Goal: Task Accomplishment & Management: Complete application form

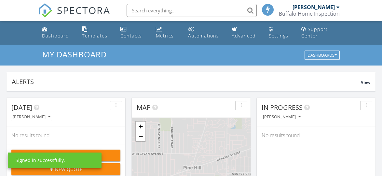
scroll to position [3, 3]
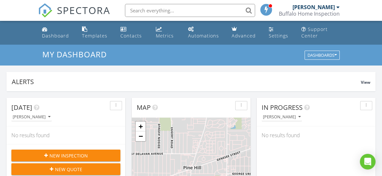
click at [321, 6] on div "[PERSON_NAME]" at bounding box center [314, 7] width 42 height 7
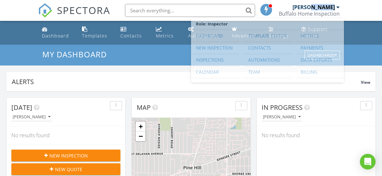
click at [321, 6] on div "[PERSON_NAME]" at bounding box center [314, 7] width 42 height 7
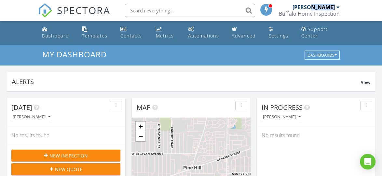
click at [321, 6] on div "[PERSON_NAME]" at bounding box center [314, 7] width 42 height 7
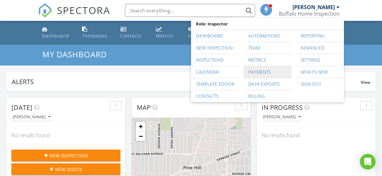
click at [257, 70] on link "Payments" at bounding box center [268, 72] width 42 height 12
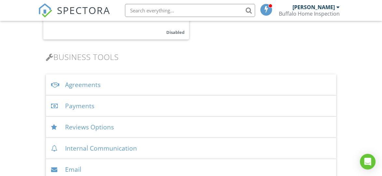
scroll to position [241, 0]
click at [87, 104] on div "Payments" at bounding box center [191, 105] width 290 height 21
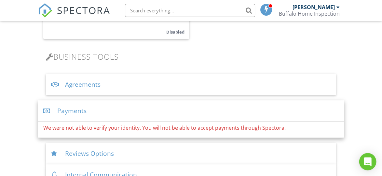
click at [373, 160] on div "Open Intercom Messenger" at bounding box center [368, 161] width 17 height 17
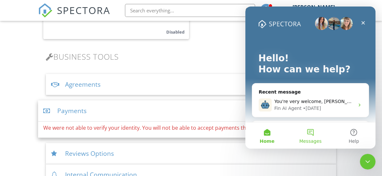
click at [311, 136] on button "Messages" at bounding box center [310, 135] width 43 height 26
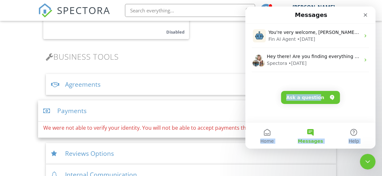
drag, startPoint x: 305, startPoint y: 108, endPoint x: 317, endPoint y: 98, distance: 15.5
click at [317, 98] on main "Messages You're very welcome, Numan. I'm here whenever you need further assista…" at bounding box center [311, 78] width 130 height 142
click at [317, 98] on button "Ask a question" at bounding box center [310, 97] width 59 height 13
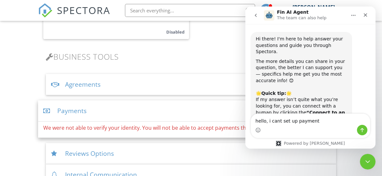
type textarea "hello, i cant set up payments"
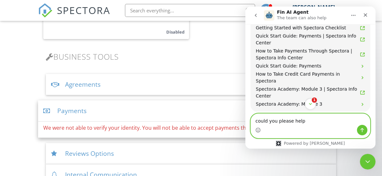
scroll to position [371, 0]
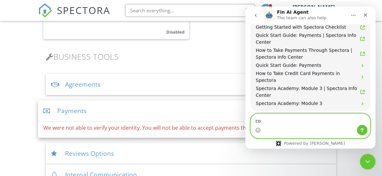
type textarea "c"
type textarea "it says not able to verify my identity"
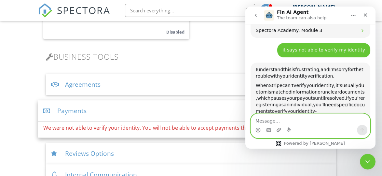
scroll to position [251, 0]
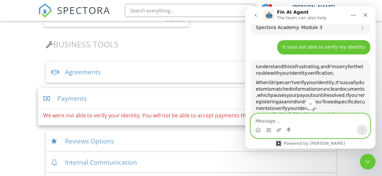
click at [318, 120] on textarea "Message…" at bounding box center [310, 119] width 119 height 11
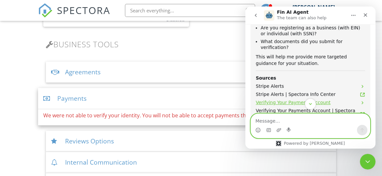
scroll to position [563, 0]
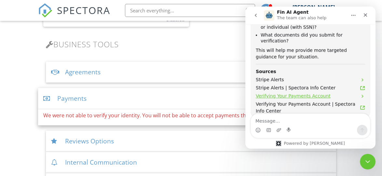
click at [314, 92] on span "Verifying Your Payments Account" at bounding box center [293, 95] width 75 height 7
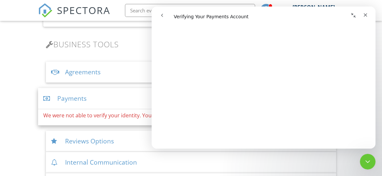
scroll to position [408, 0]
click at [347, 17] on button "Collapse window" at bounding box center [353, 15] width 12 height 12
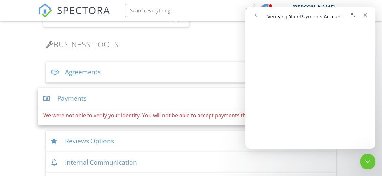
scroll to position [398, 0]
click at [364, 12] on icon "Close" at bounding box center [365, 14] width 5 height 5
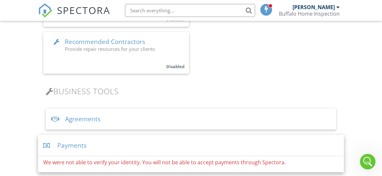
scroll to position [208, 0]
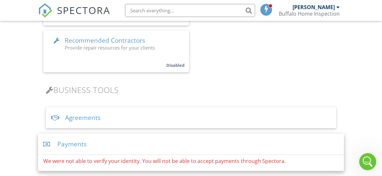
click at [361, 165] on div "Open Intercom Messenger" at bounding box center [366, 160] width 21 height 21
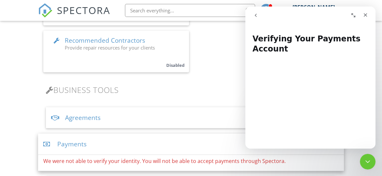
click at [256, 14] on icon "go back" at bounding box center [255, 15] width 5 height 5
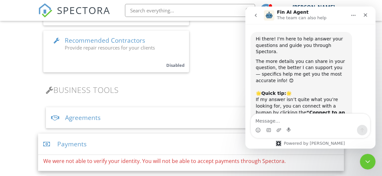
scroll to position [569, 0]
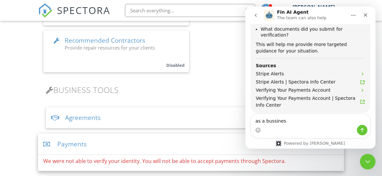
type textarea "as a bussiness"
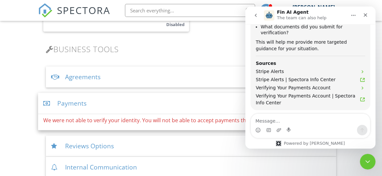
scroll to position [1, 0]
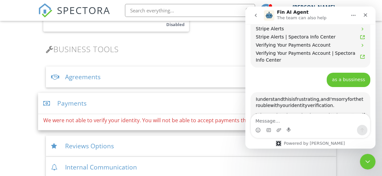
click at [48, 103] on div at bounding box center [47, 103] width 9 height 6
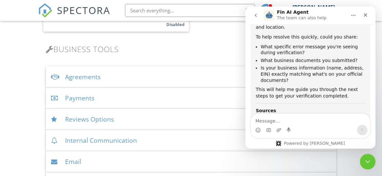
scroll to position [788, 0]
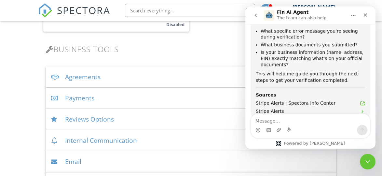
click at [340, 147] on button "Connect to an agent 👤" at bounding box center [335, 153] width 63 height 13
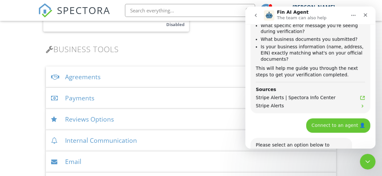
scroll to position [811, 0]
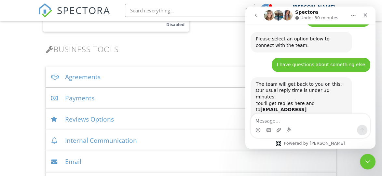
scroll to position [907, 0]
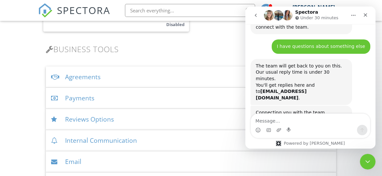
drag, startPoint x: 345, startPoint y: 86, endPoint x: 358, endPoint y: 84, distance: 13.5
click at [358, 106] on div "Connecting you with the team. If you haven’t shared what you need help with yet…" at bounding box center [311, 136] width 120 height 61
click at [253, 19] on button "go back" at bounding box center [256, 15] width 12 height 12
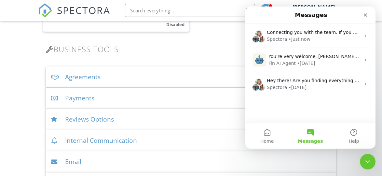
scroll to position [639, 0]
click at [310, 134] on button "Messages" at bounding box center [310, 135] width 43 height 26
click at [309, 133] on button "Messages" at bounding box center [310, 135] width 43 height 26
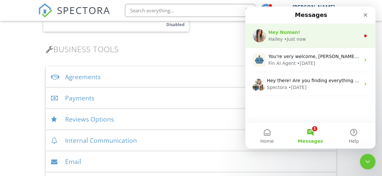
click at [360, 31] on div "Hey Numan! Hailey • Just now" at bounding box center [311, 36] width 130 height 24
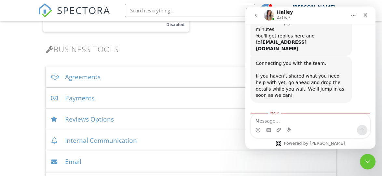
scroll to position [959, 0]
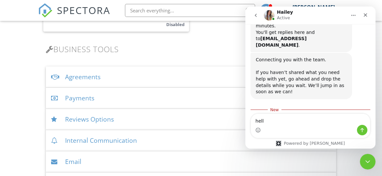
type textarea "hello"
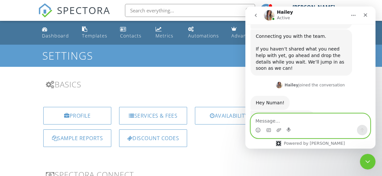
scroll to position [1003, 0]
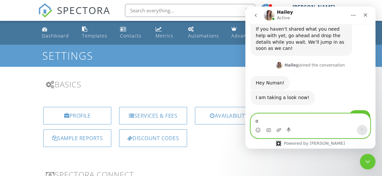
click at [306, 120] on textarea "o" at bounding box center [310, 119] width 119 height 11
type textarea "ok,thanks]"
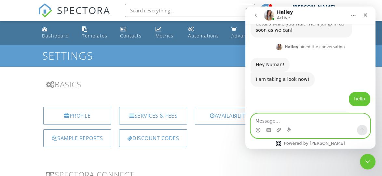
scroll to position [1022, 0]
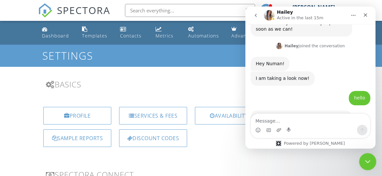
click at [371, 159] on icon "Close Intercom Messenger" at bounding box center [367, 161] width 8 height 8
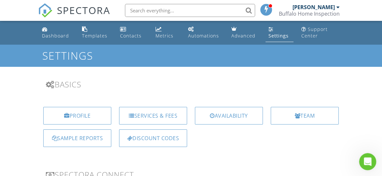
click at [369, 158] on icon "Open Intercom Messenger" at bounding box center [367, 160] width 11 height 11
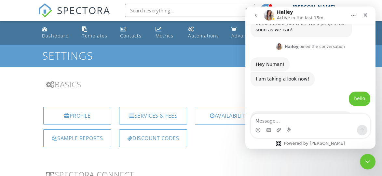
click at [270, 120] on textarea "Message…" at bounding box center [310, 119] width 119 height 11
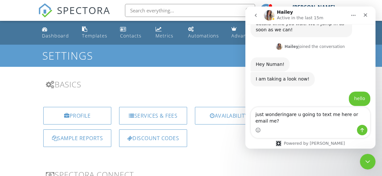
scroll to position [1028, 0]
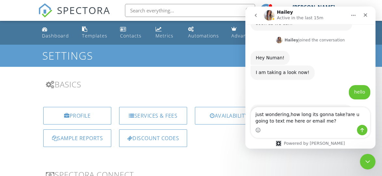
type textarea "just wondering,how long its gonna take?are u going to text me here or email me?"
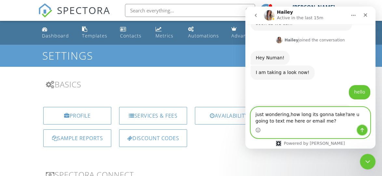
click at [362, 131] on icon "Send a message…" at bounding box center [362, 129] width 5 height 5
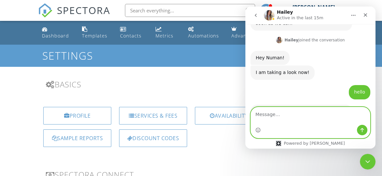
scroll to position [1043, 0]
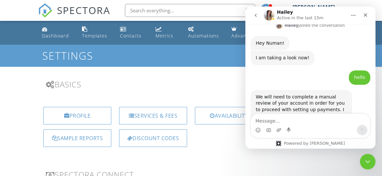
click at [214, 81] on h3 "Basics" at bounding box center [191, 84] width 290 height 9
click at [372, 157] on div "Close Intercom Messenger" at bounding box center [367, 161] width 16 height 16
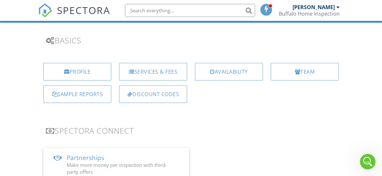
scroll to position [0, 0]
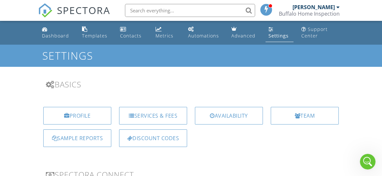
click at [267, 12] on span at bounding box center [266, 9] width 7 height 5
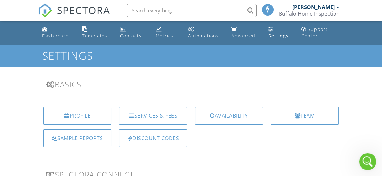
click at [370, 160] on icon "Open Intercom Messenger" at bounding box center [367, 160] width 11 height 11
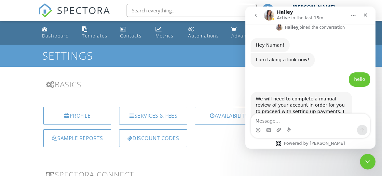
scroll to position [1043, 0]
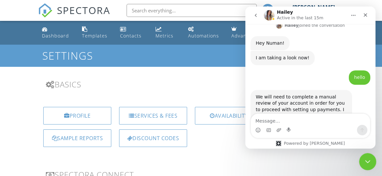
click at [370, 158] on icon "Close Intercom Messenger" at bounding box center [367, 161] width 8 height 8
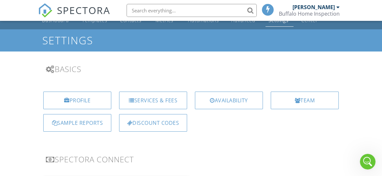
scroll to position [15, 0]
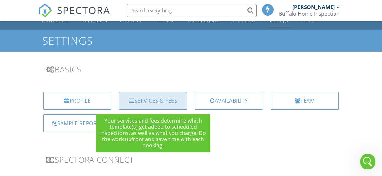
click at [154, 105] on div "Services & Fees" at bounding box center [153, 101] width 68 height 18
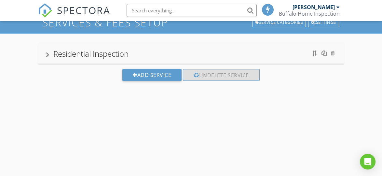
scroll to position [45, 0]
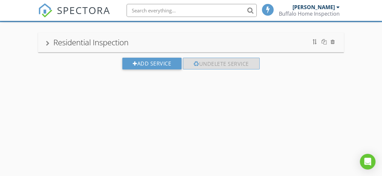
click at [87, 44] on div "Residential Inspection" at bounding box center [90, 42] width 75 height 11
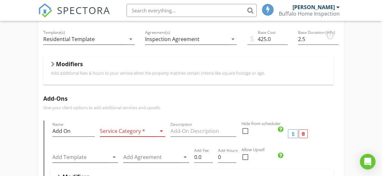
scroll to position [0, 0]
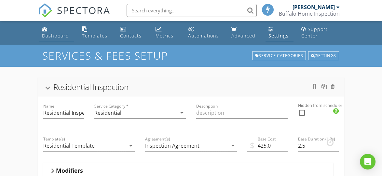
click at [53, 31] on link "Dashboard" at bounding box center [56, 32] width 35 height 19
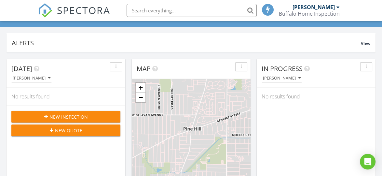
scroll to position [33, 0]
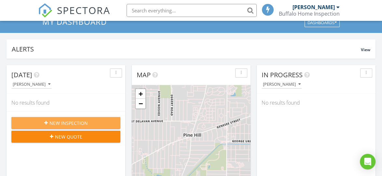
click at [75, 124] on span "New Inspection" at bounding box center [68, 123] width 38 height 7
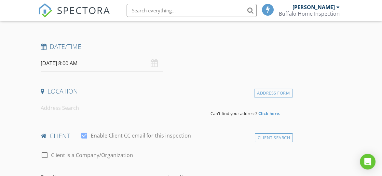
scroll to position [69, 0]
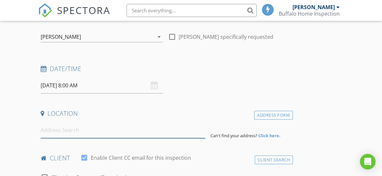
click at [152, 130] on input at bounding box center [123, 130] width 165 height 16
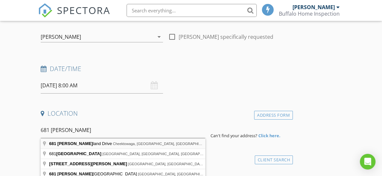
type input "[STREET_ADDRESS]"
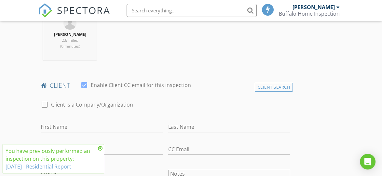
scroll to position [275, 0]
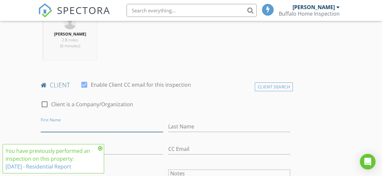
click at [96, 124] on input "First Name" at bounding box center [102, 126] width 122 height 11
type input "n"
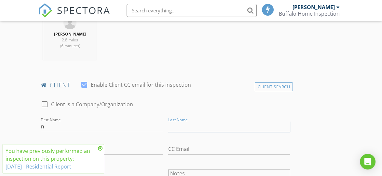
click at [191, 125] on input "Last Name" at bounding box center [229, 126] width 122 height 11
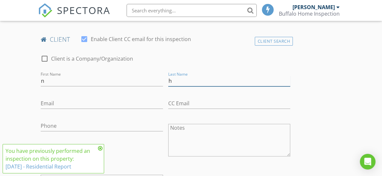
scroll to position [321, 0]
type input "h"
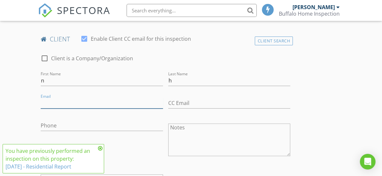
click at [103, 101] on input "Email" at bounding box center [102, 103] width 122 height 11
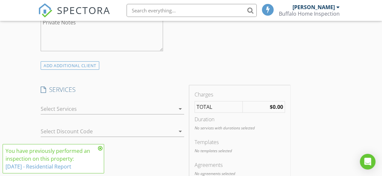
scroll to position [477, 0]
type input "numan5152@gmail.com"
click at [176, 108] on div "arrow_drop_down" at bounding box center [179, 109] width 9 height 8
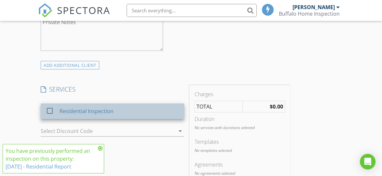
click at [117, 114] on div "Residential Inspection" at bounding box center [120, 111] width 120 height 13
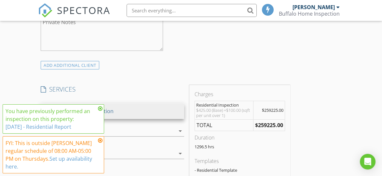
click at [216, 64] on div "ADD ADDITIONAL client" at bounding box center [165, 65] width 255 height 9
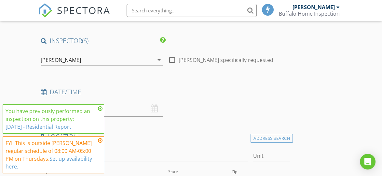
scroll to position [0, 0]
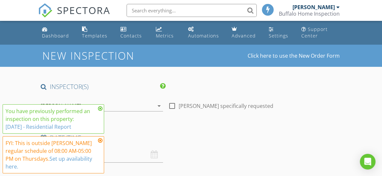
click at [101, 140] on icon at bounding box center [100, 140] width 5 height 5
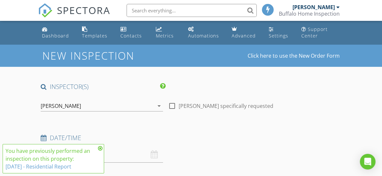
click at [101, 147] on icon at bounding box center [100, 148] width 5 height 5
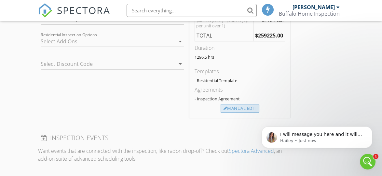
click at [245, 110] on div "Manual Edit" at bounding box center [240, 108] width 39 height 9
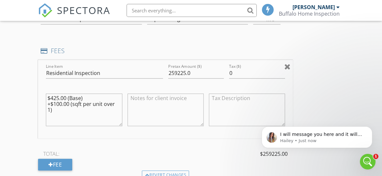
click at [288, 64] on div at bounding box center [288, 67] width 6 height 8
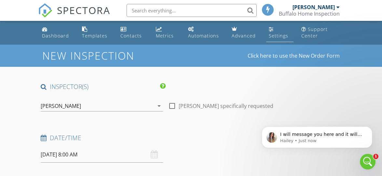
click at [278, 33] on div "Settings" at bounding box center [279, 36] width 20 height 6
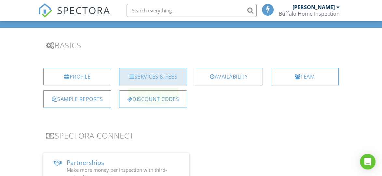
click at [141, 81] on div "Services & Fees" at bounding box center [153, 77] width 68 height 18
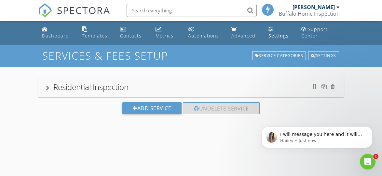
click at [126, 85] on div "Residential Inspection" at bounding box center [90, 86] width 75 height 11
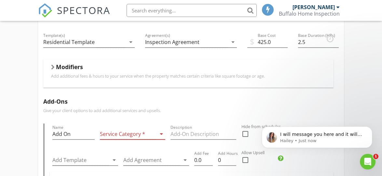
scroll to position [102, 0]
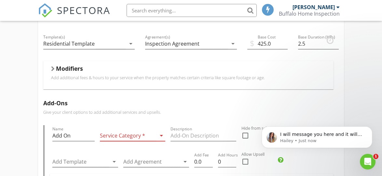
click at [64, 65] on h5 "Modifiers" at bounding box center [69, 68] width 27 height 7
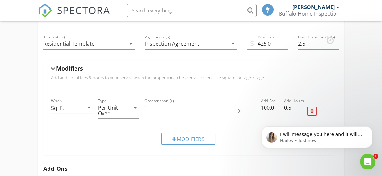
scroll to position [113, 0]
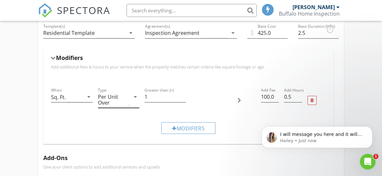
click at [132, 94] on icon "arrow_drop_down" at bounding box center [136, 97] width 8 height 8
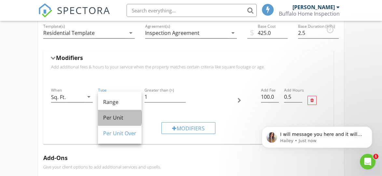
click at [119, 119] on div "Per Unit" at bounding box center [119, 118] width 33 height 8
type input "0.5"
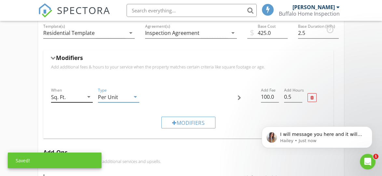
click at [78, 96] on div "Sq. Ft." at bounding box center [67, 97] width 32 height 11
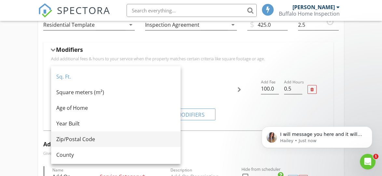
scroll to position [105, 0]
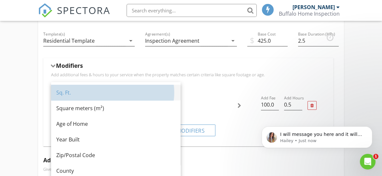
click at [106, 89] on div "Sq. Ft." at bounding box center [115, 93] width 119 height 8
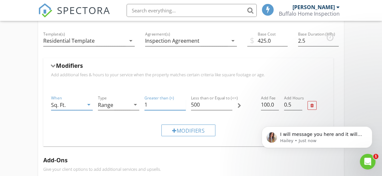
click at [167, 104] on input "1" at bounding box center [165, 104] width 41 height 11
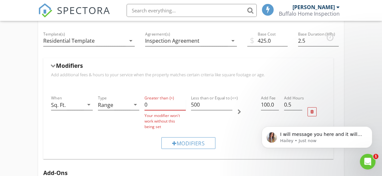
type input "0"
click at [294, 104] on div "I will message you here and it will go to your email if you are not active. It …" at bounding box center [317, 106] width 120 height 81
click at [265, 104] on div "I will message you here and it will go to your email if you are not active. It …" at bounding box center [317, 106] width 120 height 81
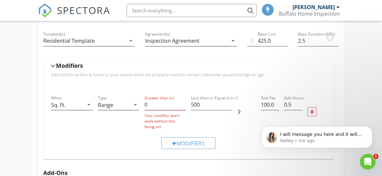
click at [308, 109] on div "I will message you here and it will go to your email if you are not active. It …" at bounding box center [317, 106] width 120 height 81
drag, startPoint x: 308, startPoint y: 109, endPoint x: 322, endPoint y: 97, distance: 18.5
click at [322, 97] on div "I will message you here and it will go to your email if you are not active. It …" at bounding box center [317, 106] width 120 height 81
click at [309, 111] on div "I will message you here and it will go to your email if you are not active. It …" at bounding box center [317, 106] width 120 height 81
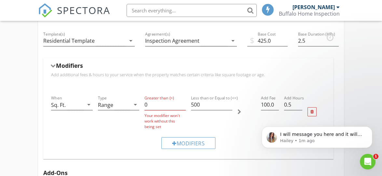
click at [309, 110] on div "I will message you here and it will go to your email if you are not active. It …" at bounding box center [317, 106] width 120 height 81
click at [269, 121] on div "I will message you here and it will go to your email if you are not active. It …" at bounding box center [317, 106] width 120 height 81
click at [161, 105] on input "0" at bounding box center [165, 104] width 41 height 11
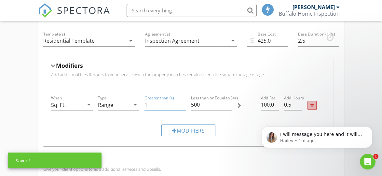
type input "1"
click at [311, 108] on div at bounding box center [312, 105] width 9 height 9
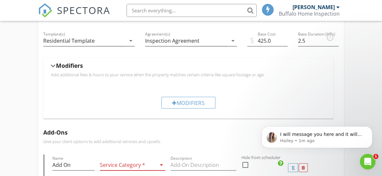
click at [67, 62] on h5 "Modifiers" at bounding box center [69, 65] width 27 height 7
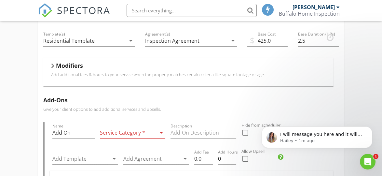
click at [67, 62] on h5 "Modifiers" at bounding box center [69, 65] width 27 height 7
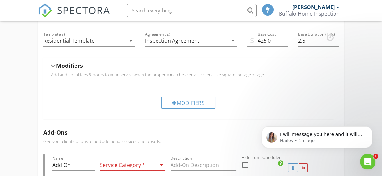
click at [67, 62] on h5 "Modifiers" at bounding box center [69, 65] width 27 height 7
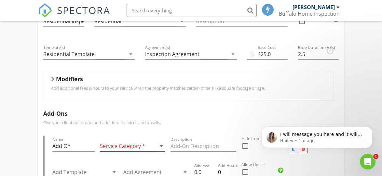
scroll to position [0, 0]
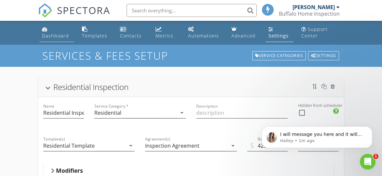
click at [61, 35] on div "Dashboard" at bounding box center [55, 36] width 27 height 6
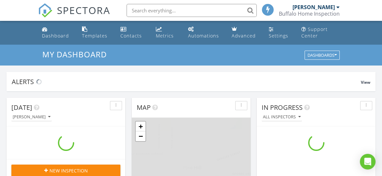
scroll to position [602, 392]
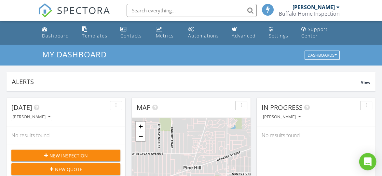
click at [370, 161] on icon "Open Intercom Messenger" at bounding box center [367, 161] width 7 height 8
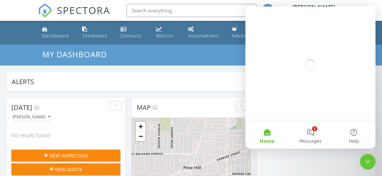
scroll to position [0, 0]
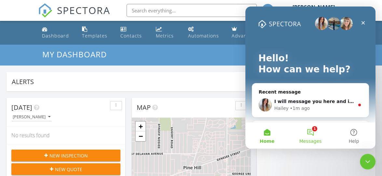
click at [306, 132] on button "1 Messages" at bounding box center [310, 135] width 43 height 26
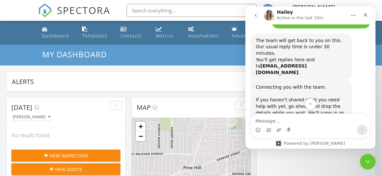
scroll to position [1107, 0]
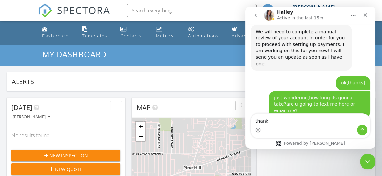
type textarea "thanks"
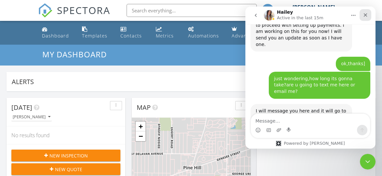
click at [364, 17] on icon "Close" at bounding box center [365, 14] width 5 height 5
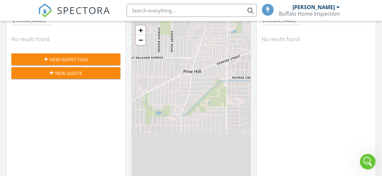
scroll to position [89, 0]
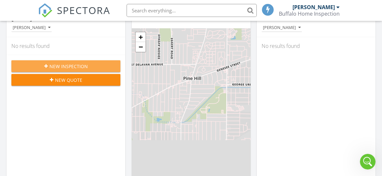
click at [83, 63] on span "New Inspection" at bounding box center [68, 66] width 38 height 7
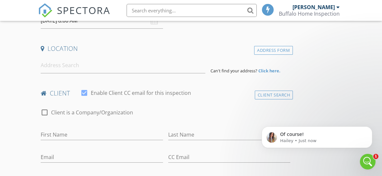
scroll to position [134, 0]
click at [148, 65] on input at bounding box center [123, 65] width 165 height 16
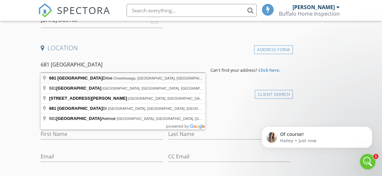
type input "[STREET_ADDRESS]"
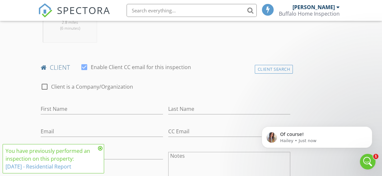
scroll to position [295, 0]
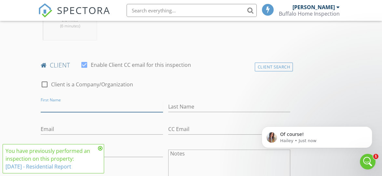
click at [76, 104] on input "First Name" at bounding box center [102, 106] width 122 height 11
type input "n"
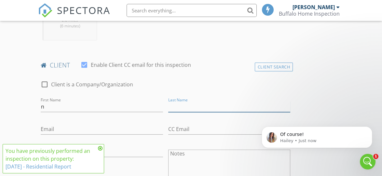
click at [191, 104] on input "Last Name" at bounding box center [229, 106] width 122 height 11
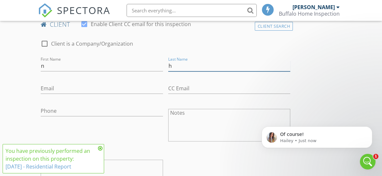
scroll to position [336, 0]
type input "h"
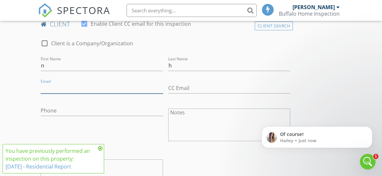
click at [101, 89] on input "Email" at bounding box center [102, 88] width 122 height 11
type input "[EMAIL_ADDRESS][DOMAIN_NAME]"
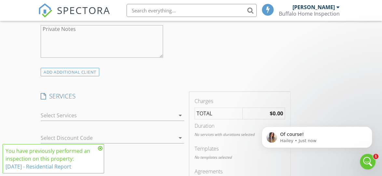
scroll to position [484, 0]
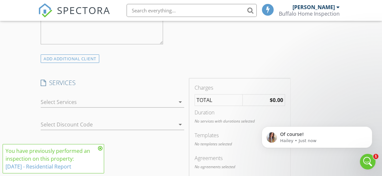
click at [89, 105] on div at bounding box center [108, 102] width 134 height 10
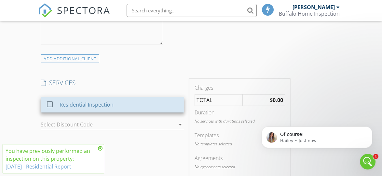
click at [89, 105] on div "Residential Inspection" at bounding box center [87, 105] width 54 height 8
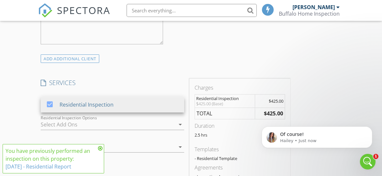
click at [138, 74] on div "INSPECTOR(S) check_box Numan Hussain PRIMARY Numan Hussain arrow_drop_down chec…" at bounding box center [165, 116] width 255 height 1034
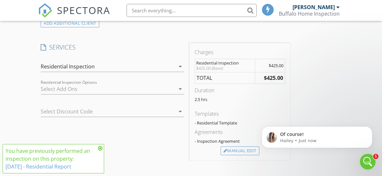
scroll to position [522, 0]
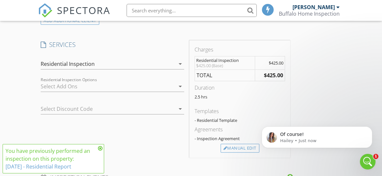
click at [165, 106] on div at bounding box center [103, 109] width 125 height 10
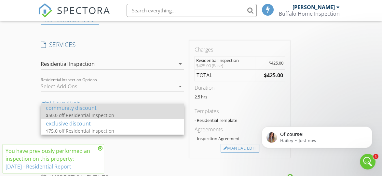
click at [109, 114] on div "$50.0 off Residential Inspection" at bounding box center [111, 114] width 130 height 7
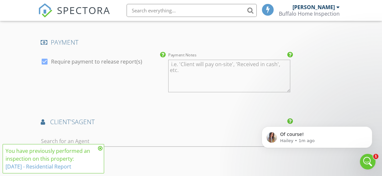
scroll to position [705, 0]
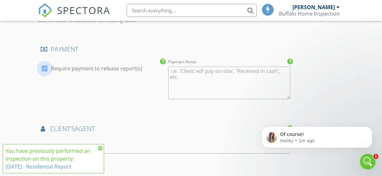
click at [47, 67] on div at bounding box center [44, 68] width 11 height 11
click at [43, 66] on div at bounding box center [44, 68] width 11 height 11
checkbox input "true"
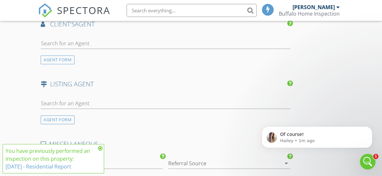
scroll to position [808, 0]
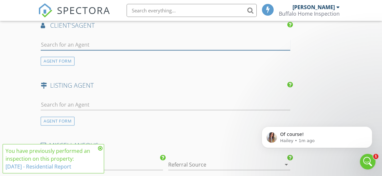
click at [87, 45] on input "text" at bounding box center [166, 44] width 250 height 11
type input "n"
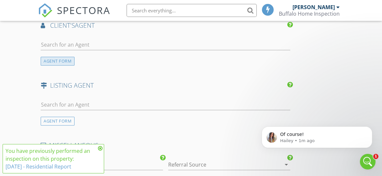
click at [56, 61] on div "AGENT FORM" at bounding box center [58, 61] width 34 height 9
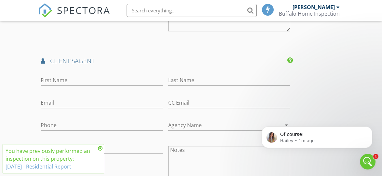
scroll to position [772, 0]
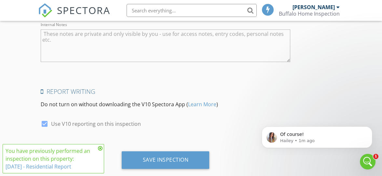
scroll to position [1146, 0]
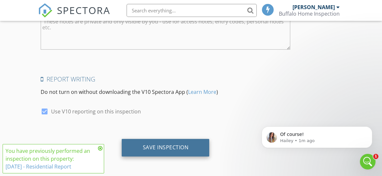
click at [178, 144] on div "Save Inspection" at bounding box center [166, 147] width 46 height 7
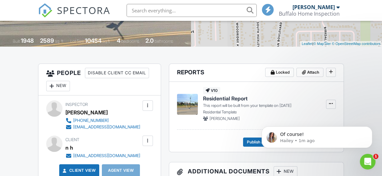
scroll to position [138, 0]
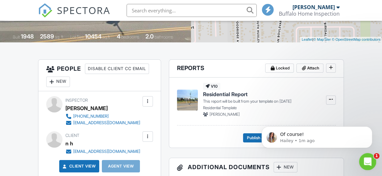
click at [364, 161] on icon "Open Intercom Messenger" at bounding box center [367, 160] width 11 height 11
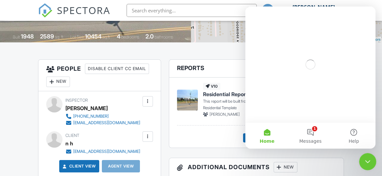
scroll to position [0, 0]
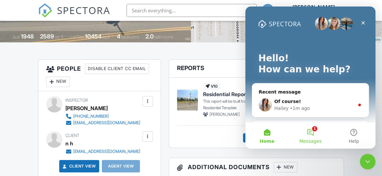
click at [313, 132] on button "1 Messages" at bounding box center [310, 135] width 43 height 26
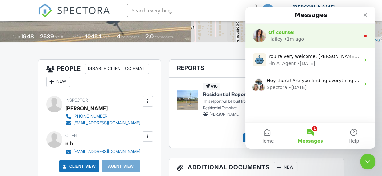
click at [323, 41] on div "Hailey • 1m ago" at bounding box center [315, 39] width 92 height 7
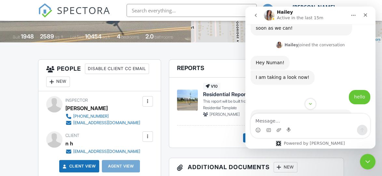
scroll to position [1146, 0]
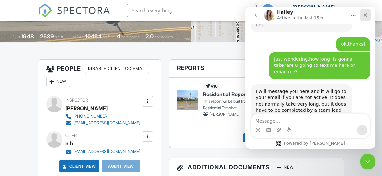
click at [365, 15] on icon "Close" at bounding box center [366, 15] width 4 height 4
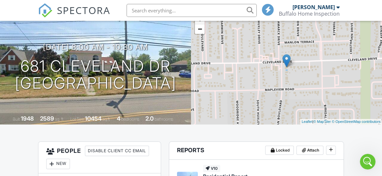
scroll to position [0, 0]
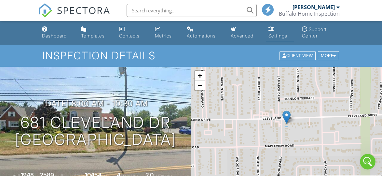
click at [289, 27] on link "Settings" at bounding box center [280, 32] width 28 height 19
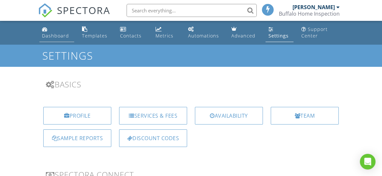
click at [52, 30] on link "Dashboard" at bounding box center [56, 32] width 35 height 19
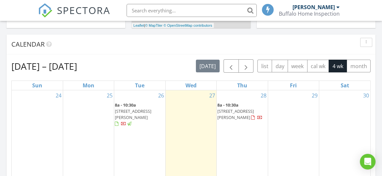
scroll to position [263, 0]
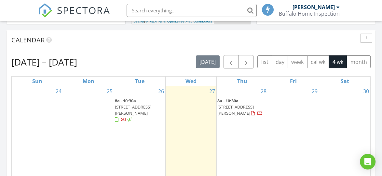
click at [234, 117] on span "8a - 10:30a 681 Cleveland Dr, Cheektowaga 14225" at bounding box center [242, 107] width 49 height 19
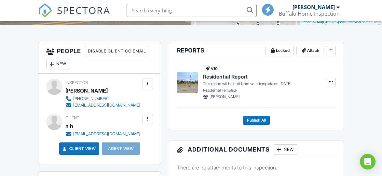
drag, startPoint x: 148, startPoint y: 147, endPoint x: 162, endPoint y: 106, distance: 43.0
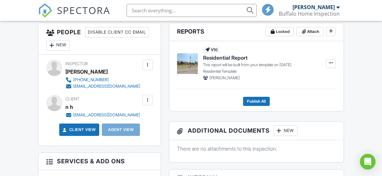
scroll to position [176, 0]
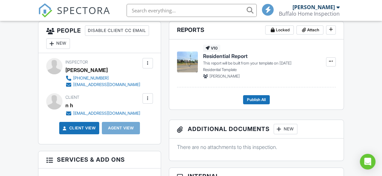
click at [154, 119] on div "Inspector Numan Hussain +13476154827 bhinspection6@gmail.com Make Invisible Mar…" at bounding box center [99, 98] width 122 height 91
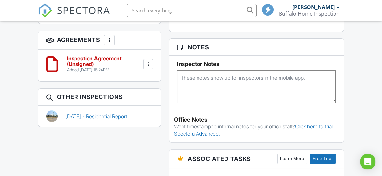
scroll to position [418, 0]
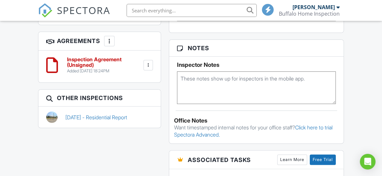
click at [148, 62] on div at bounding box center [148, 65] width 7 height 7
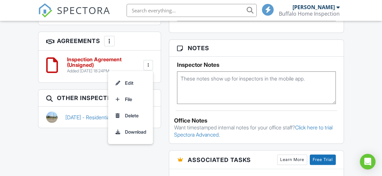
click at [167, 66] on div "Reports Locked Attach New Residential Report Residential Template Edit View Res…" at bounding box center [256, 49] width 183 height 541
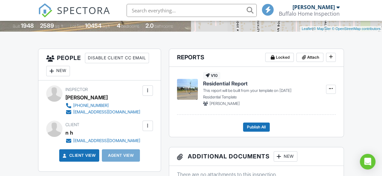
scroll to position [150, 0]
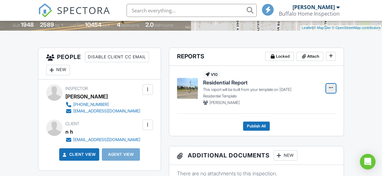
click at [331, 87] on icon at bounding box center [331, 87] width 4 height 7
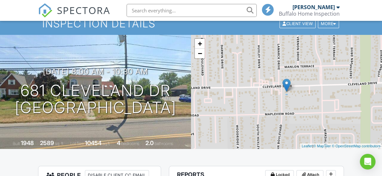
scroll to position [0, 0]
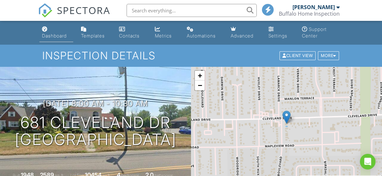
click at [60, 32] on link "Dashboard" at bounding box center [56, 32] width 34 height 19
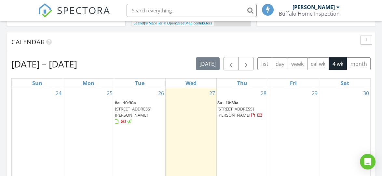
scroll to position [267, 0]
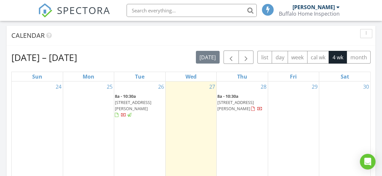
click at [143, 105] on span "8a - 10:30a [STREET_ADDRESS]" at bounding box center [139, 105] width 49 height 25
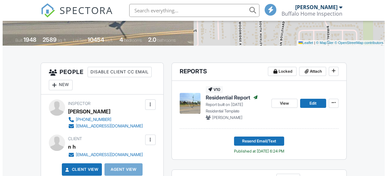
scroll to position [136, 0]
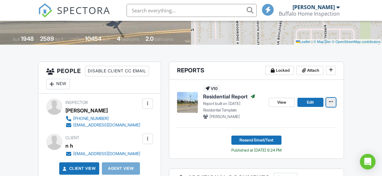
click at [332, 102] on icon at bounding box center [331, 101] width 4 height 7
click at [241, 139] on span "Resend Email/Text" at bounding box center [257, 140] width 34 height 7
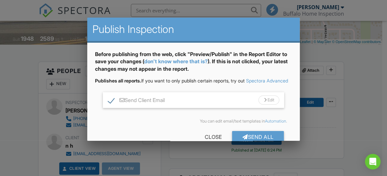
click at [229, 103] on div "Send Client Email Edit" at bounding box center [194, 100] width 182 height 16
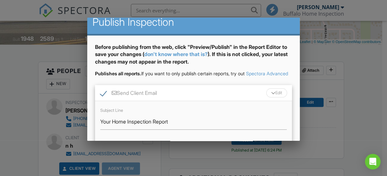
scroll to position [0, 0]
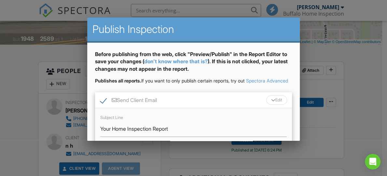
click at [219, 104] on div "Send Client Email Edit" at bounding box center [193, 100] width 197 height 16
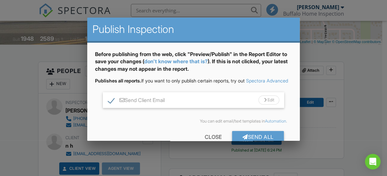
scroll to position [20, 0]
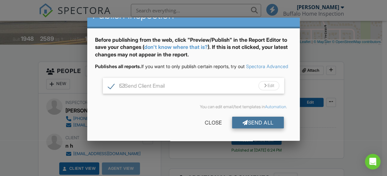
click at [258, 121] on div "Send All" at bounding box center [258, 123] width 52 height 12
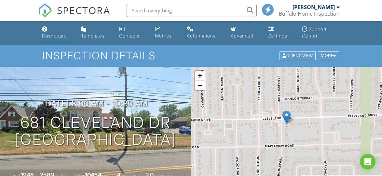
click at [46, 28] on div "Dashboard" at bounding box center [45, 28] width 6 height 5
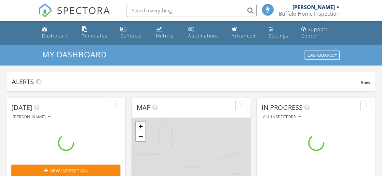
scroll to position [602, 392]
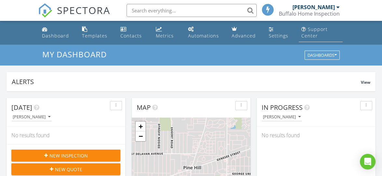
click at [313, 27] on div "Support Center" at bounding box center [315, 32] width 26 height 13
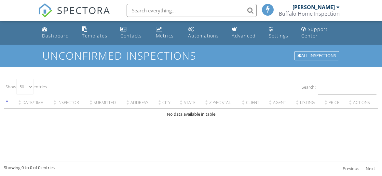
select select "50"
click at [317, 12] on div "Buffalo Home Inspection" at bounding box center [309, 13] width 61 height 7
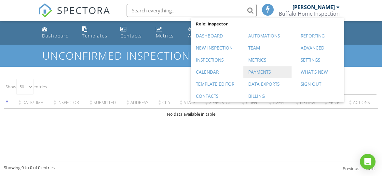
click at [256, 69] on link "Payments" at bounding box center [268, 72] width 42 height 12
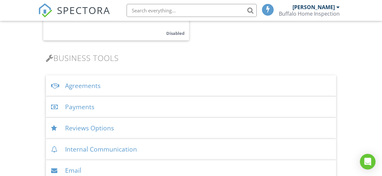
scroll to position [240, 0]
click at [85, 105] on div "Payments" at bounding box center [191, 106] width 290 height 21
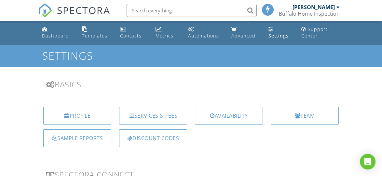
click at [51, 39] on div "Dashboard" at bounding box center [55, 36] width 27 height 6
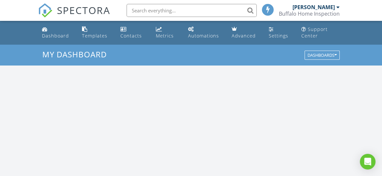
scroll to position [602, 392]
